Goal: Task Accomplishment & Management: Use online tool/utility

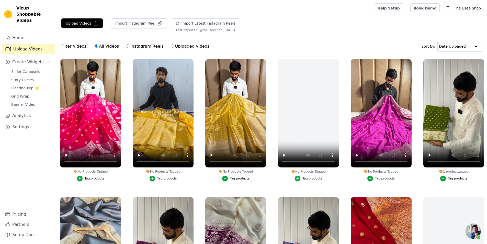
click at [233, 178] on div "Tag products" at bounding box center [240, 178] width 20 height 4
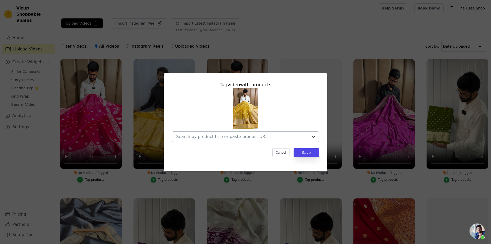
click at [249, 139] on div at bounding box center [242, 136] width 132 height 10
paste input "[URL][DOMAIN_NAME][PERSON_NAME]"
type input "[URL][DOMAIN_NAME][PERSON_NAME]"
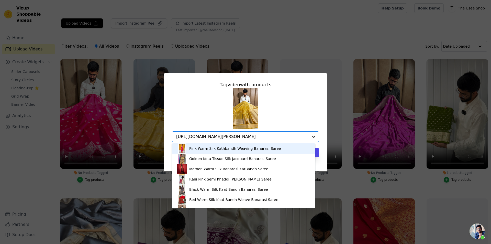
scroll to position [0, 20]
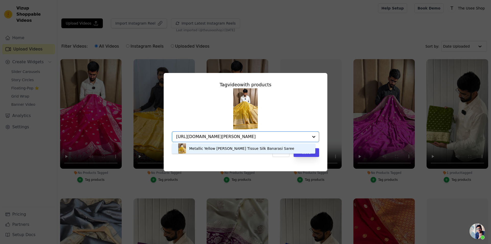
click at [272, 148] on div "Metallic Yellow [PERSON_NAME] Tissue Silk Banarasi Saree" at bounding box center [243, 148] width 133 height 10
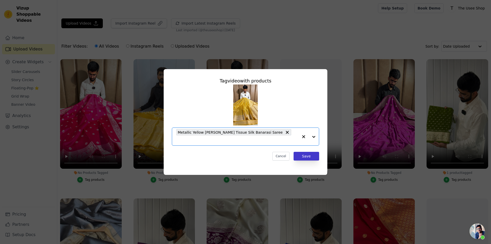
scroll to position [0, 0]
click at [308, 155] on button "Save" at bounding box center [306, 156] width 26 height 9
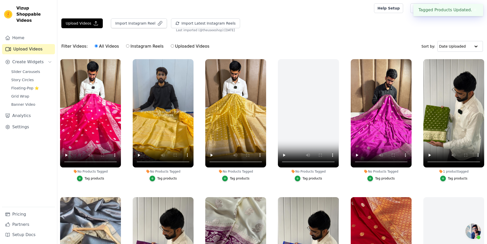
click at [93, 179] on div "Tag products" at bounding box center [95, 178] width 20 height 4
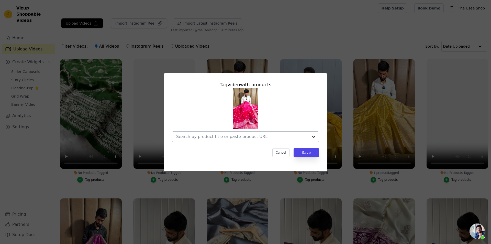
click at [271, 140] on div at bounding box center [242, 136] width 132 height 10
paste input "[URL][DOMAIN_NAME]"
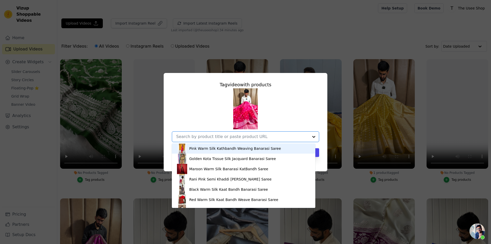
type input "[URL][DOMAIN_NAME]"
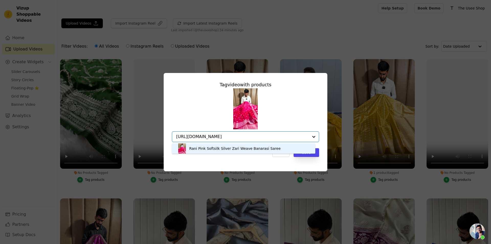
click at [243, 148] on div "Rani Pink Softsilk Silver Zari Weave Banarasi Saree" at bounding box center [234, 148] width 91 height 5
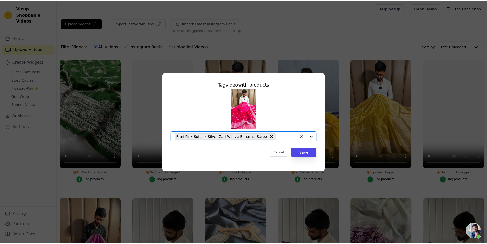
scroll to position [0, 0]
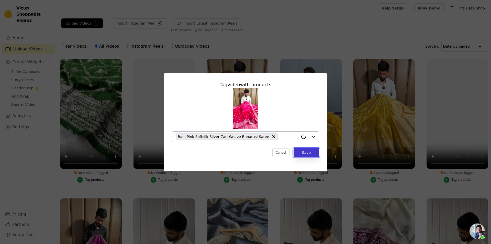
click at [304, 156] on button "Save" at bounding box center [306, 152] width 26 height 9
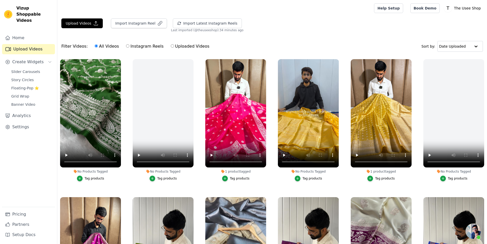
click at [93, 179] on div "Tag products" at bounding box center [95, 178] width 20 height 4
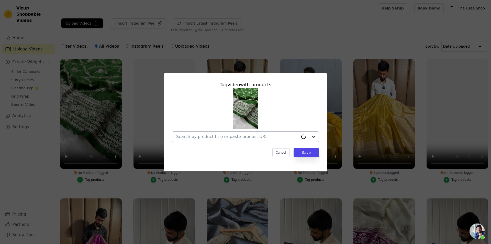
click at [204, 133] on div at bounding box center [237, 136] width 122 height 10
paste input "[URL][DOMAIN_NAME][PERSON_NAME]"
type input "[URL][DOMAIN_NAME][PERSON_NAME]"
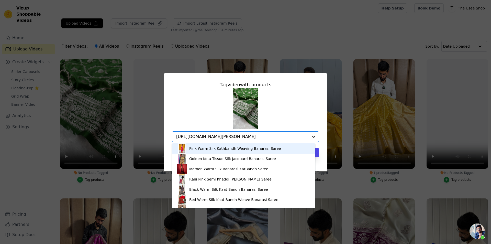
scroll to position [0, 53]
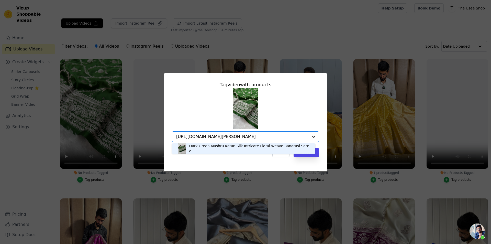
click at [231, 146] on div "Dark Green Mashru Katan Silk Intricate Floral Weave Banarasi Saree" at bounding box center [249, 148] width 121 height 10
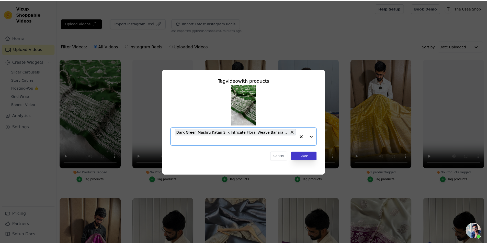
scroll to position [0, 0]
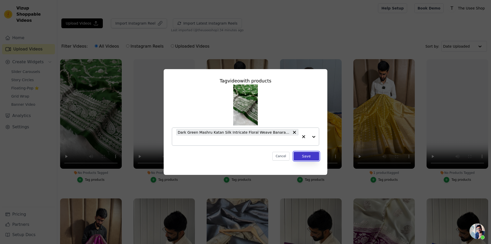
click at [307, 157] on button "Save" at bounding box center [306, 156] width 26 height 9
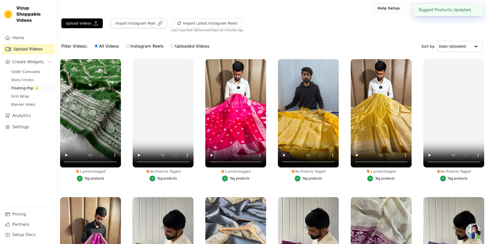
click at [29, 85] on span "Floating-Pop ⭐" at bounding box center [25, 87] width 28 height 5
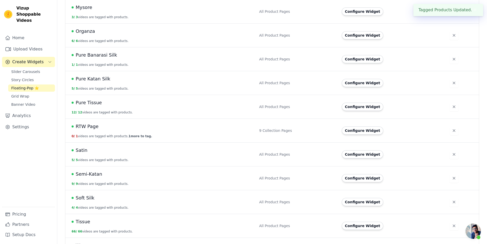
scroll to position [314, 0]
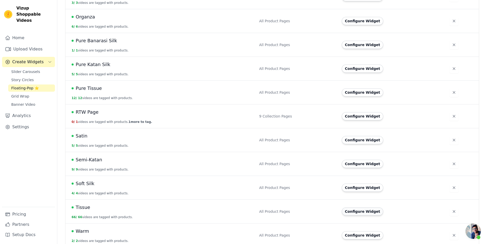
click at [358, 207] on button "Configure Widget" at bounding box center [362, 211] width 41 height 8
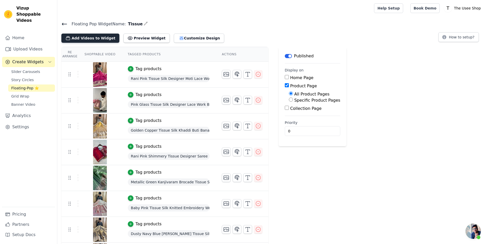
click at [94, 39] on button "Add Videos to Widget" at bounding box center [90, 37] width 58 height 9
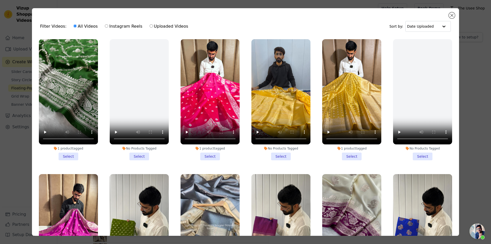
click at [343, 155] on li "1 product tagged Select" at bounding box center [351, 99] width 59 height 121
click at [0, 0] on input "1 product tagged Select" at bounding box center [0, 0] width 0 height 0
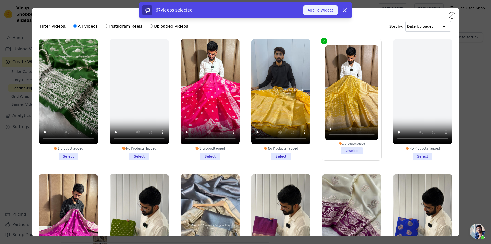
click at [324, 11] on button "Add To Widget" at bounding box center [320, 10] width 34 height 10
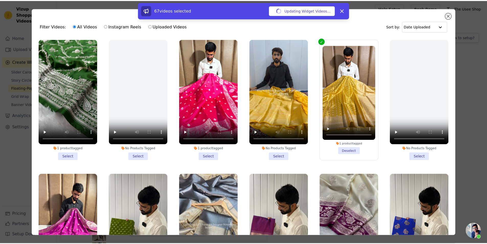
scroll to position [256, 0]
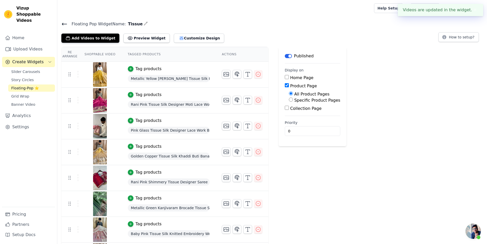
click at [30, 85] on span "Floating-Pop ⭐" at bounding box center [25, 87] width 28 height 5
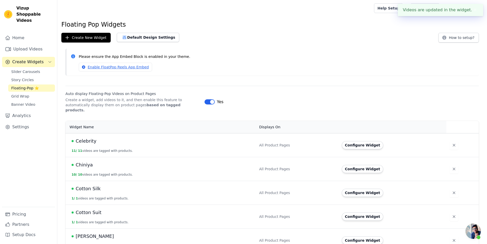
scroll to position [128, 0]
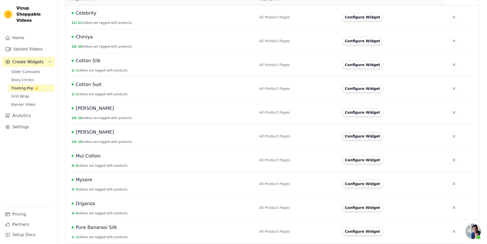
click at [355, 132] on button "Configure Widget" at bounding box center [362, 136] width 41 height 8
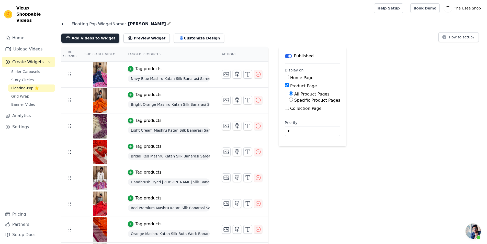
click at [100, 39] on button "Add Videos to Widget" at bounding box center [90, 37] width 58 height 9
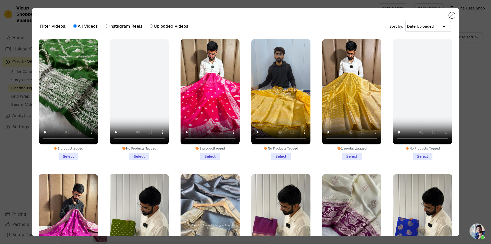
click at [66, 155] on li "1 product tagged Select" at bounding box center [68, 99] width 59 height 121
click at [0, 0] on input "1 product tagged Select" at bounding box center [0, 0] width 0 height 0
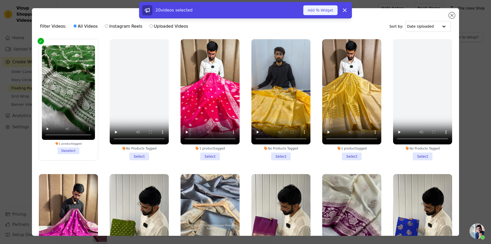
click at [322, 12] on button "Add To Widget" at bounding box center [320, 10] width 34 height 10
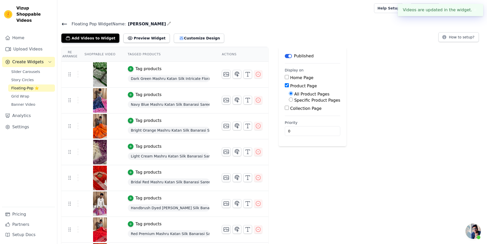
click at [61, 22] on div "Floating Pop Widget Name: [PERSON_NAME] Add Videos to Widget Preview Widget Cus…" at bounding box center [272, 31] width 430 height 22
click at [65, 24] on icon at bounding box center [64, 24] width 5 height 2
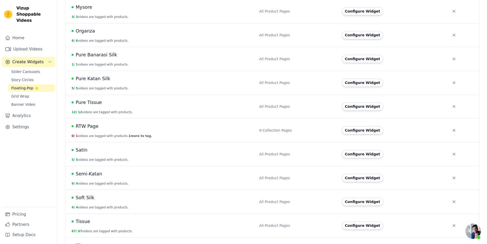
scroll to position [314, 0]
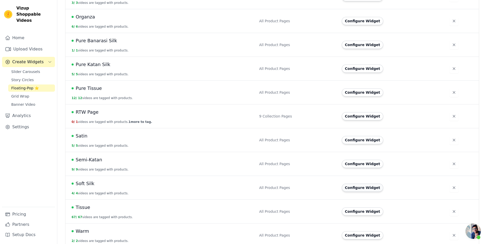
click at [365, 184] on button "Configure Widget" at bounding box center [362, 187] width 41 height 8
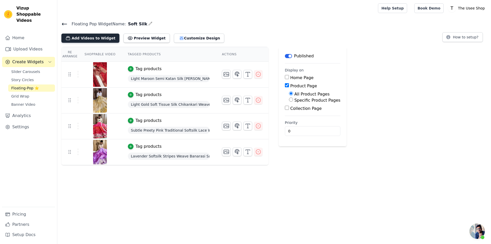
click at [82, 36] on button "Add Videos to Widget" at bounding box center [90, 37] width 58 height 9
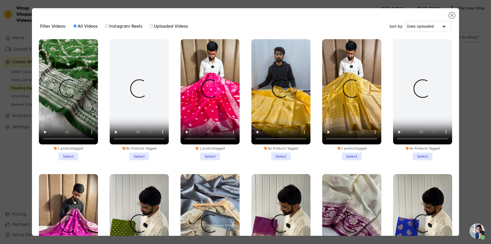
click at [213, 154] on li "1 product tagged Select" at bounding box center [209, 99] width 59 height 121
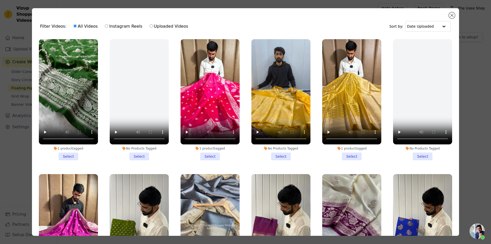
click at [0, 0] on input "1 product tagged Select" at bounding box center [0, 0] width 0 height 0
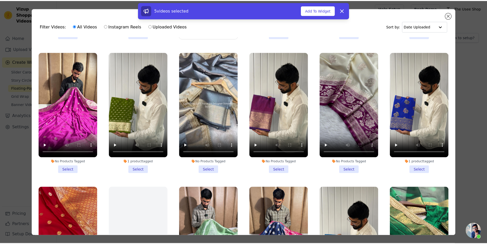
scroll to position [128, 0]
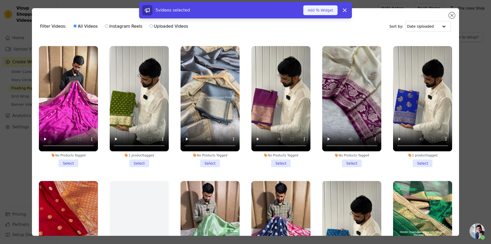
click at [325, 12] on button "Add To Widget" at bounding box center [320, 10] width 34 height 10
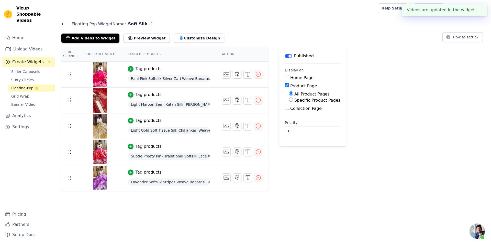
click at [67, 24] on icon at bounding box center [64, 24] width 5 height 2
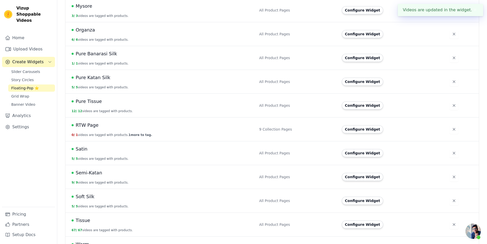
scroll to position [314, 0]
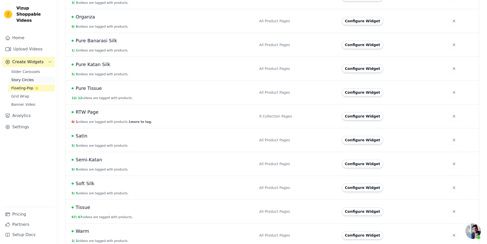
click at [37, 76] on link "Story Circles" at bounding box center [31, 79] width 47 height 7
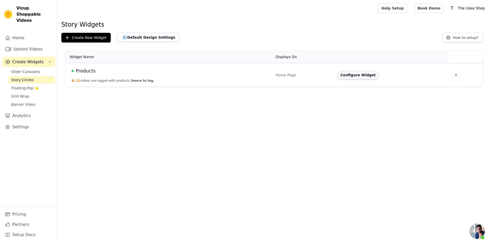
click at [360, 77] on button "Configure Widget" at bounding box center [357, 75] width 41 height 8
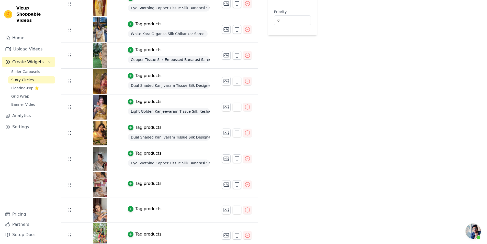
scroll to position [100, 0]
